Goal: Subscribe to service/newsletter

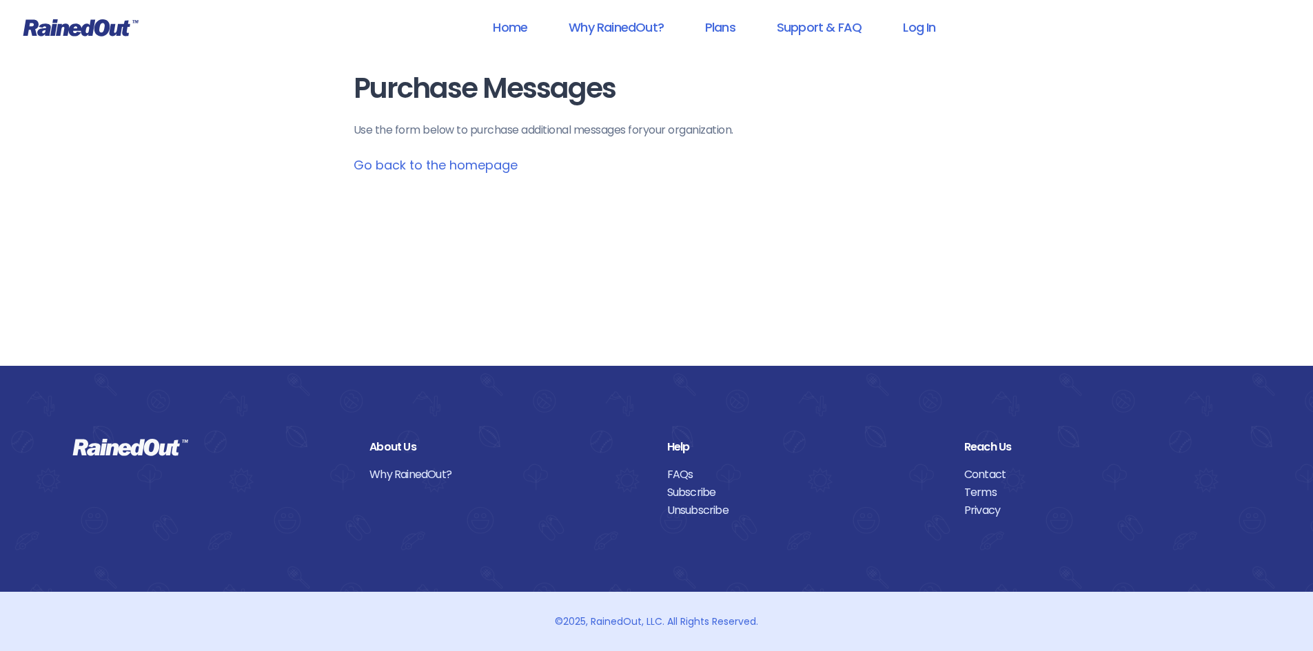
click at [92, 26] on icon at bounding box center [80, 27] width 115 height 17
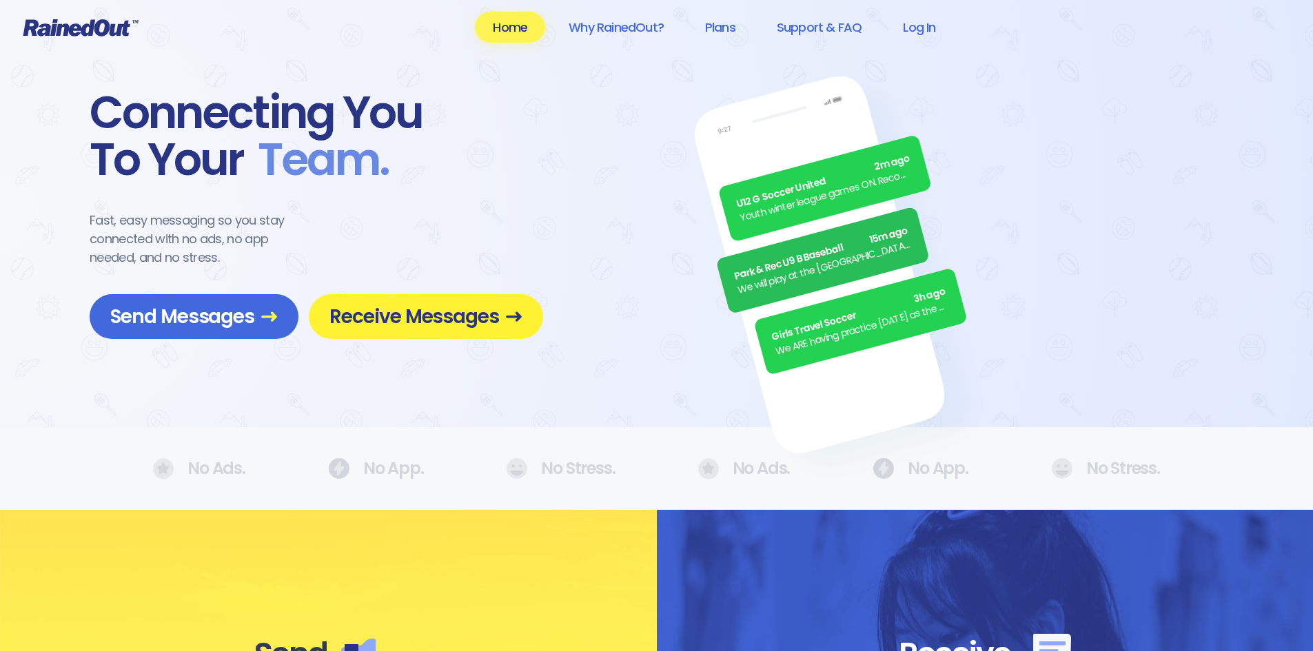
click at [387, 322] on span "Receive Messages" at bounding box center [425, 317] width 193 height 24
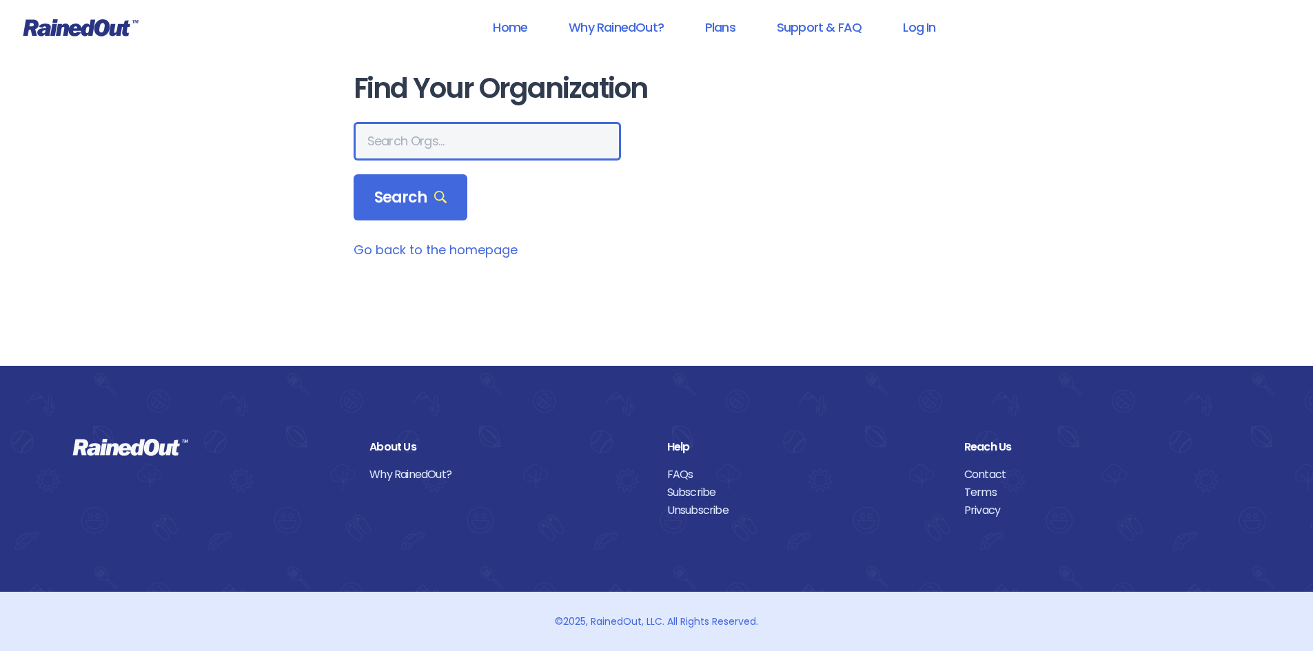
click at [411, 143] on input "text" at bounding box center [487, 141] width 267 height 39
type input "slaterettes"
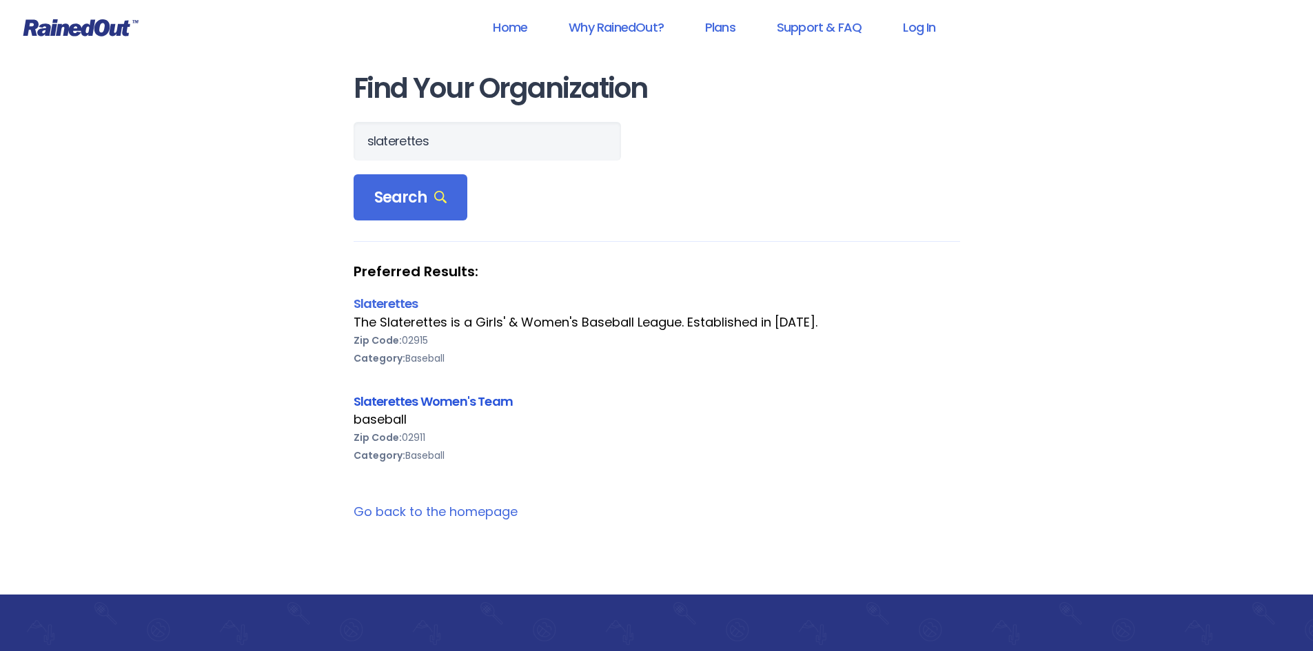
click at [382, 400] on link "Slaterettes Women's Team" at bounding box center [434, 401] width 160 height 17
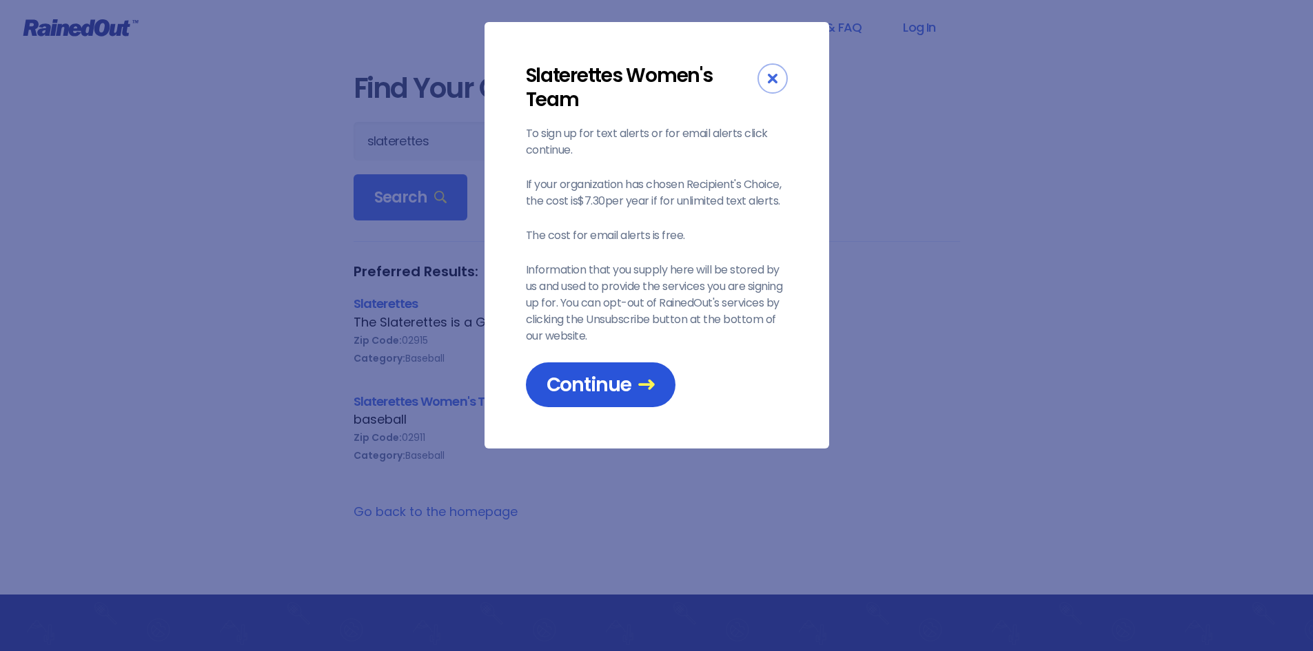
click at [566, 391] on span "Continue" at bounding box center [601, 385] width 108 height 24
